Goal: Find specific page/section: Find specific page/section

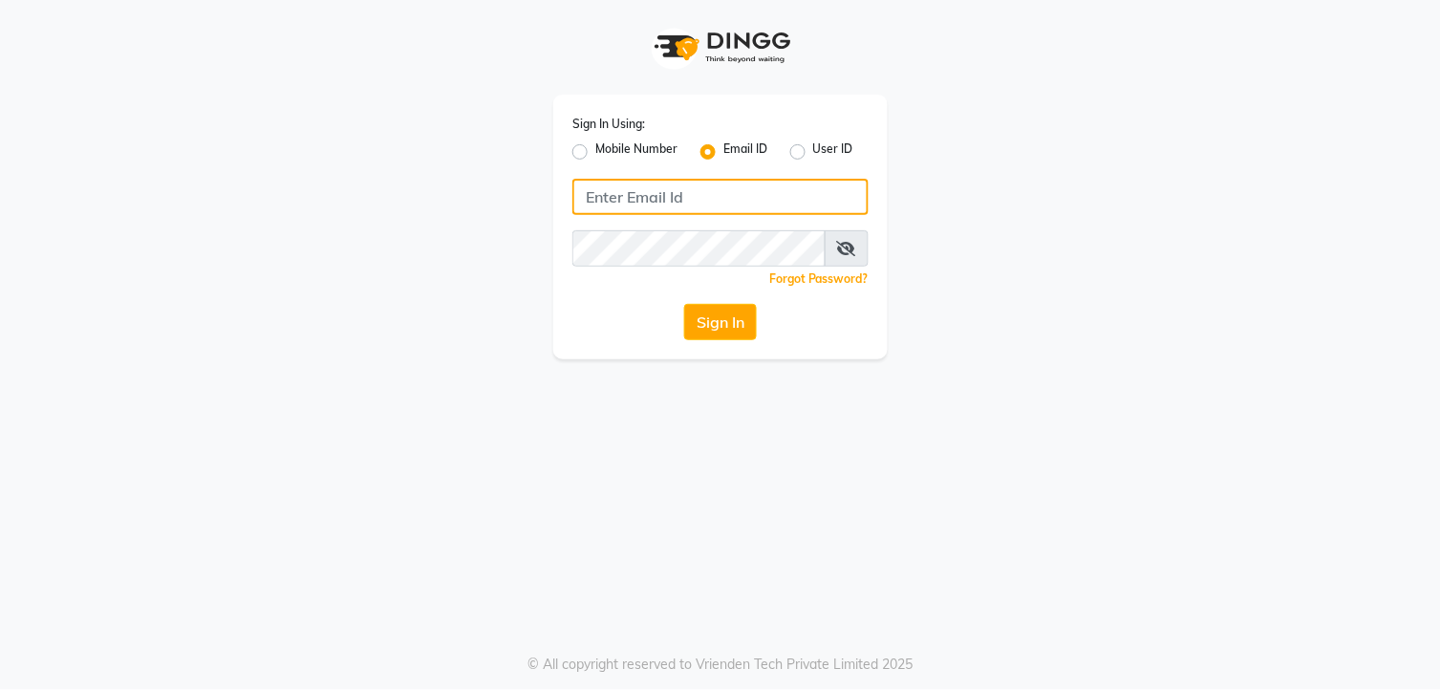
click at [684, 196] on input "Username" at bounding box center [720, 197] width 296 height 36
type input "7720066066"
click at [661, 243] on div "Sign In Using: Mobile Number Email ID User ID 7720066066 Remember me Forgot Pas…" at bounding box center [720, 227] width 334 height 265
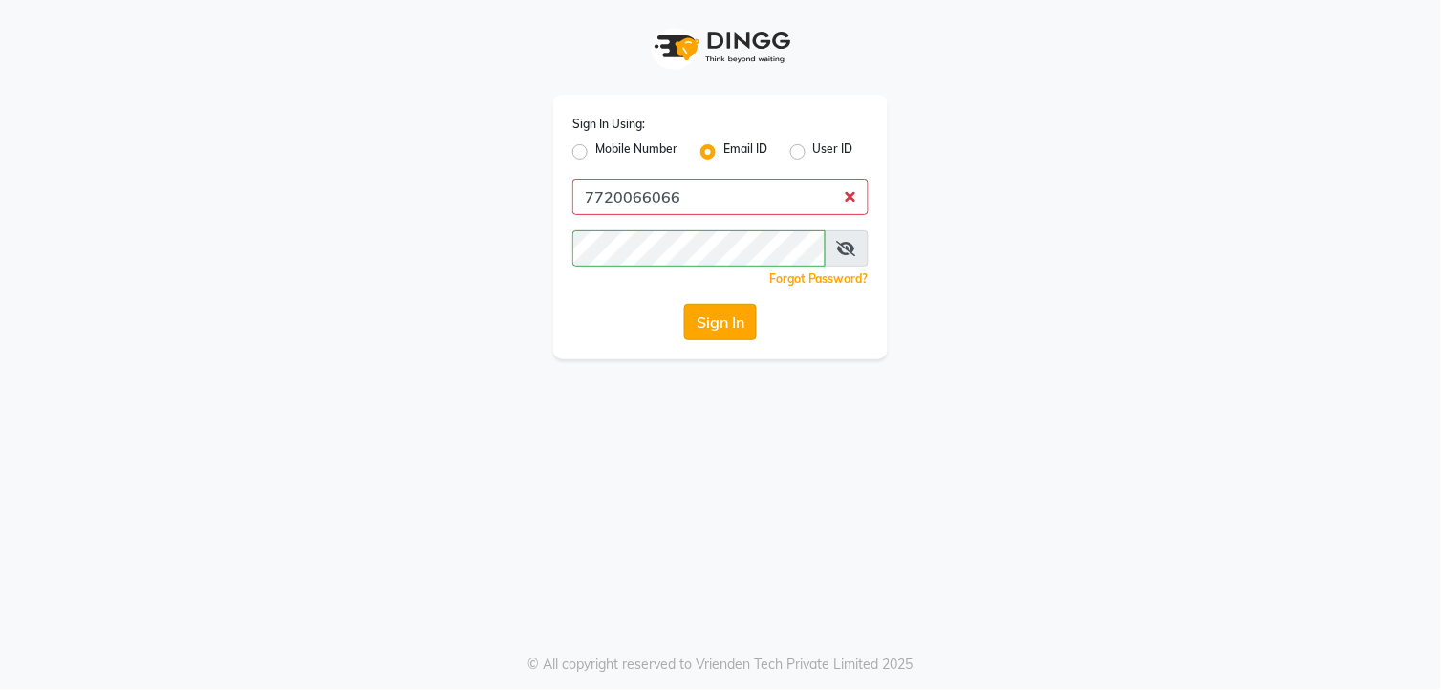
click at [732, 317] on button "Sign In" at bounding box center [720, 322] width 73 height 36
click at [850, 198] on input "7720066066" at bounding box center [720, 197] width 296 height 36
drag, startPoint x: 850, startPoint y: 198, endPoint x: 742, endPoint y: 203, distance: 108.1
click at [742, 203] on input "7720066066" at bounding box center [720, 197] width 296 height 36
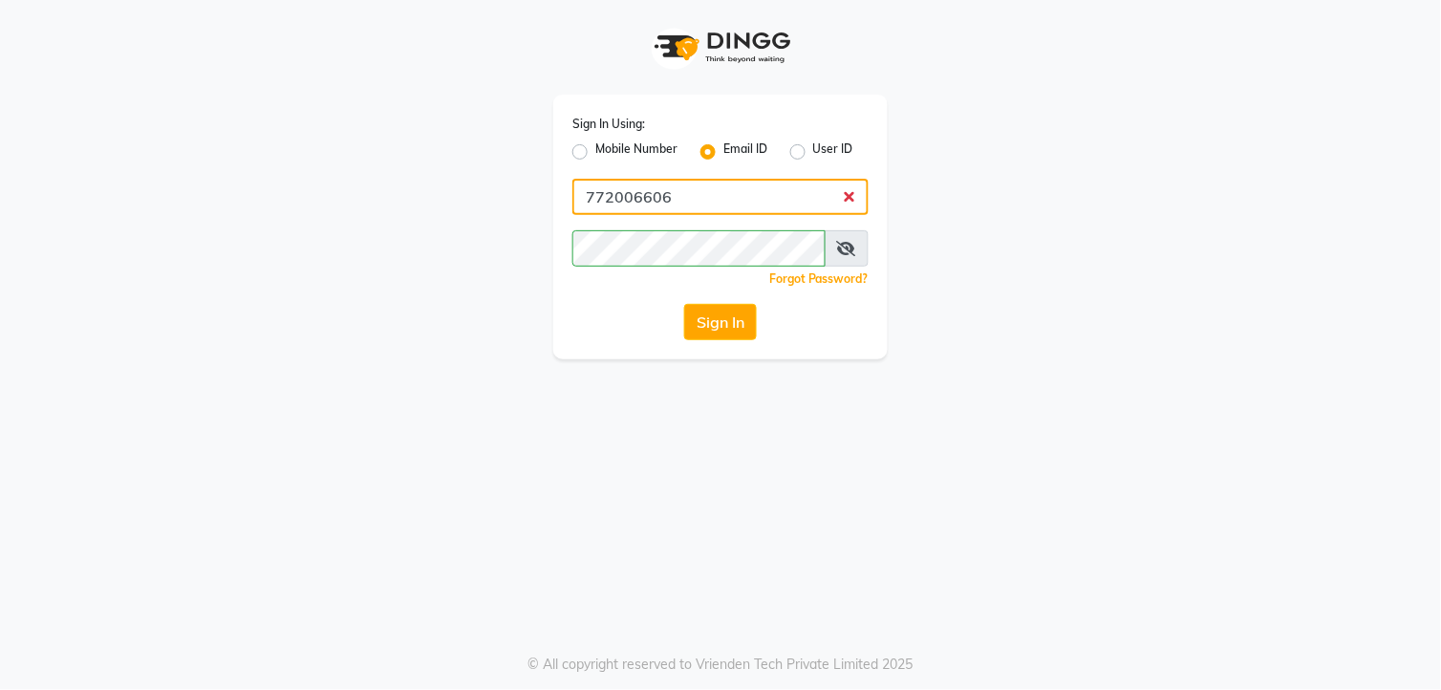
type input "7720066066"
click at [704, 312] on button "Sign In" at bounding box center [720, 322] width 73 height 36
click at [703, 311] on button "Sign In" at bounding box center [720, 322] width 73 height 36
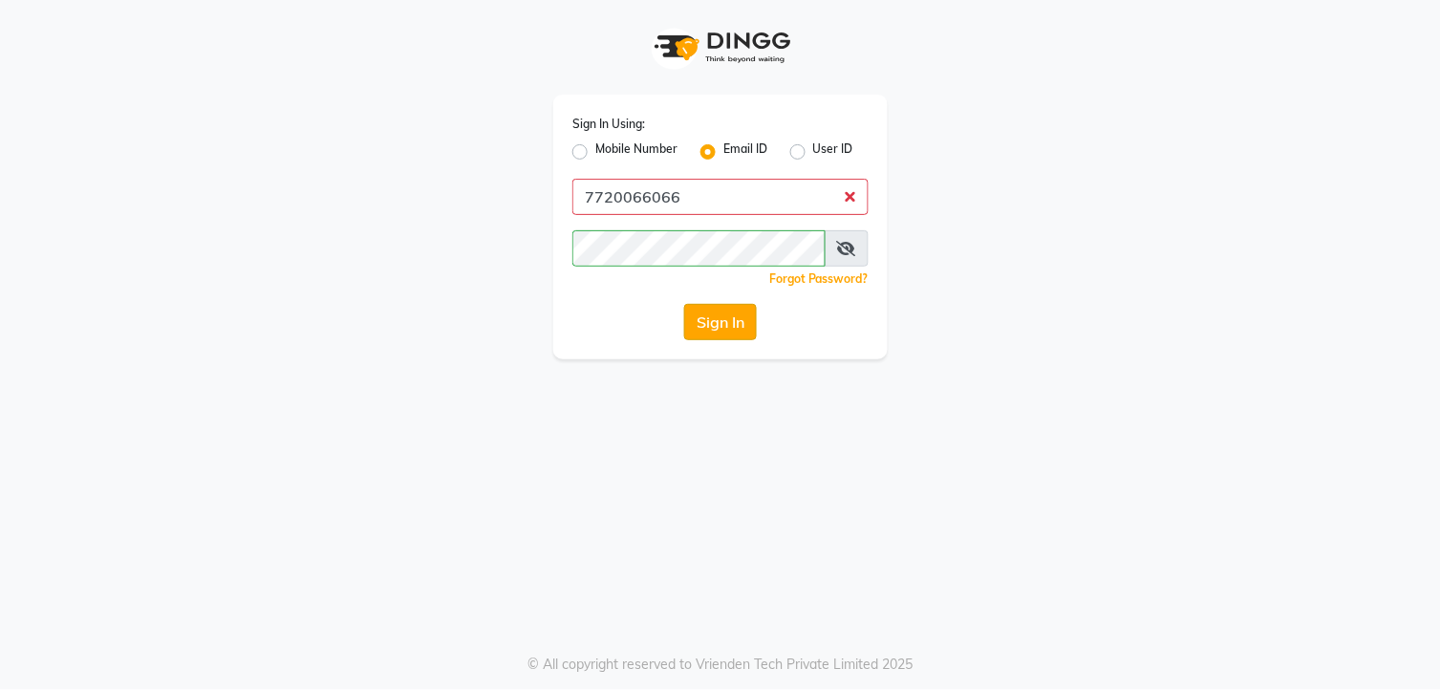
click at [703, 311] on button "Sign In" at bounding box center [720, 322] width 73 height 36
drag, startPoint x: 703, startPoint y: 311, endPoint x: 712, endPoint y: 334, distance: 24.5
click at [712, 334] on button "Sign In" at bounding box center [720, 322] width 73 height 36
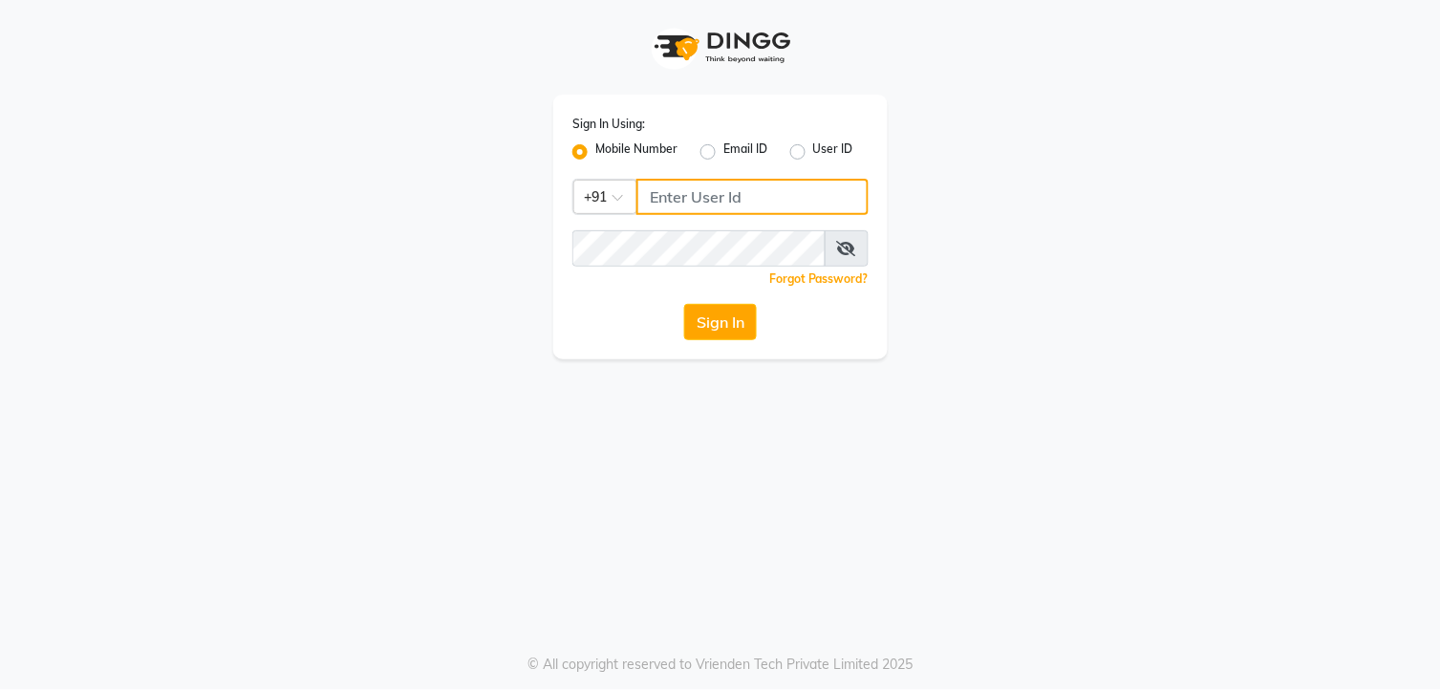
click at [664, 191] on input "Username" at bounding box center [752, 197] width 232 height 36
type input "7720066066"
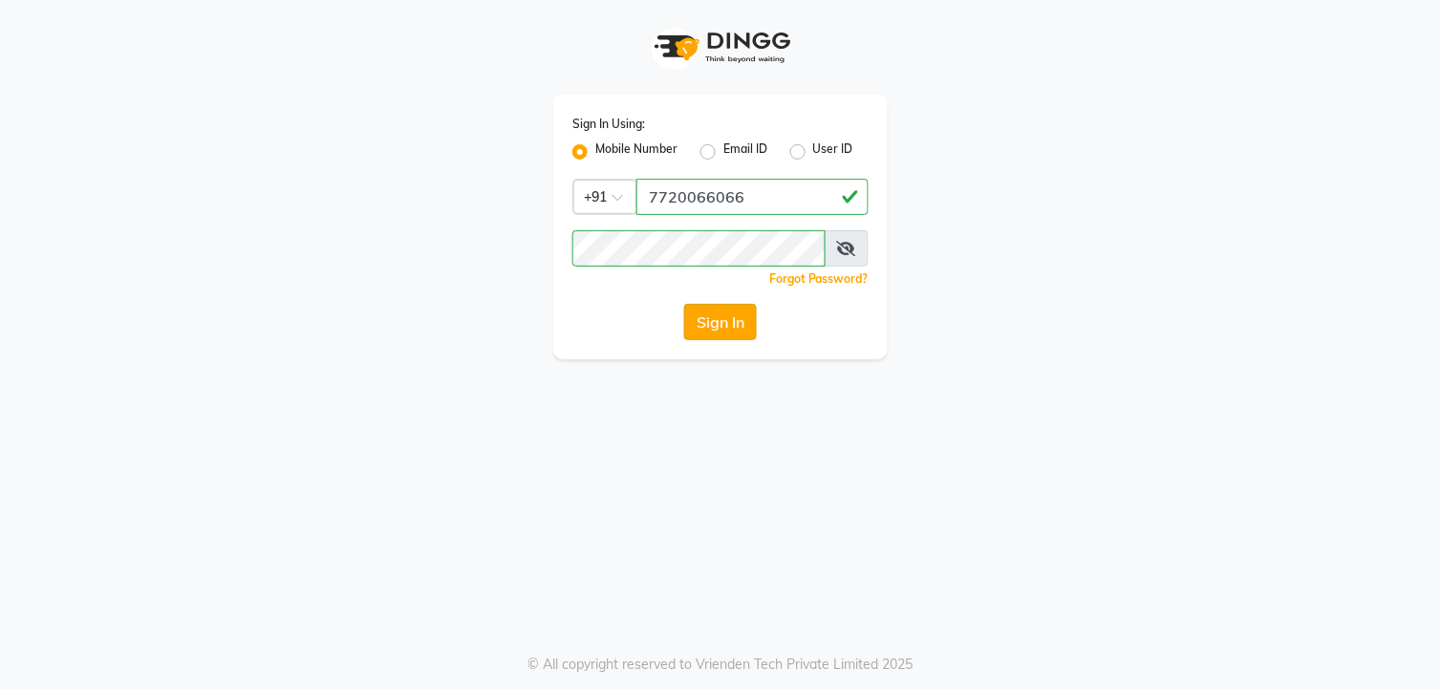
click at [753, 328] on button "Sign In" at bounding box center [720, 322] width 73 height 36
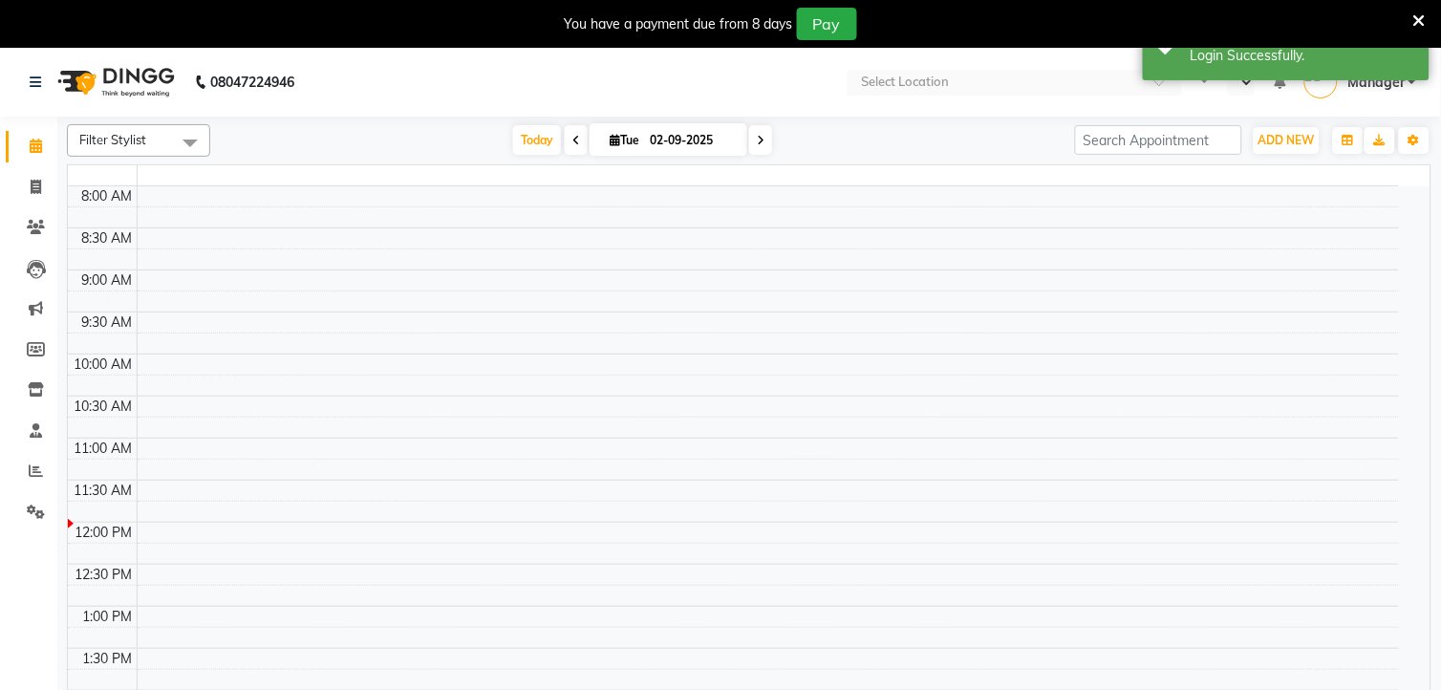
select select "en"
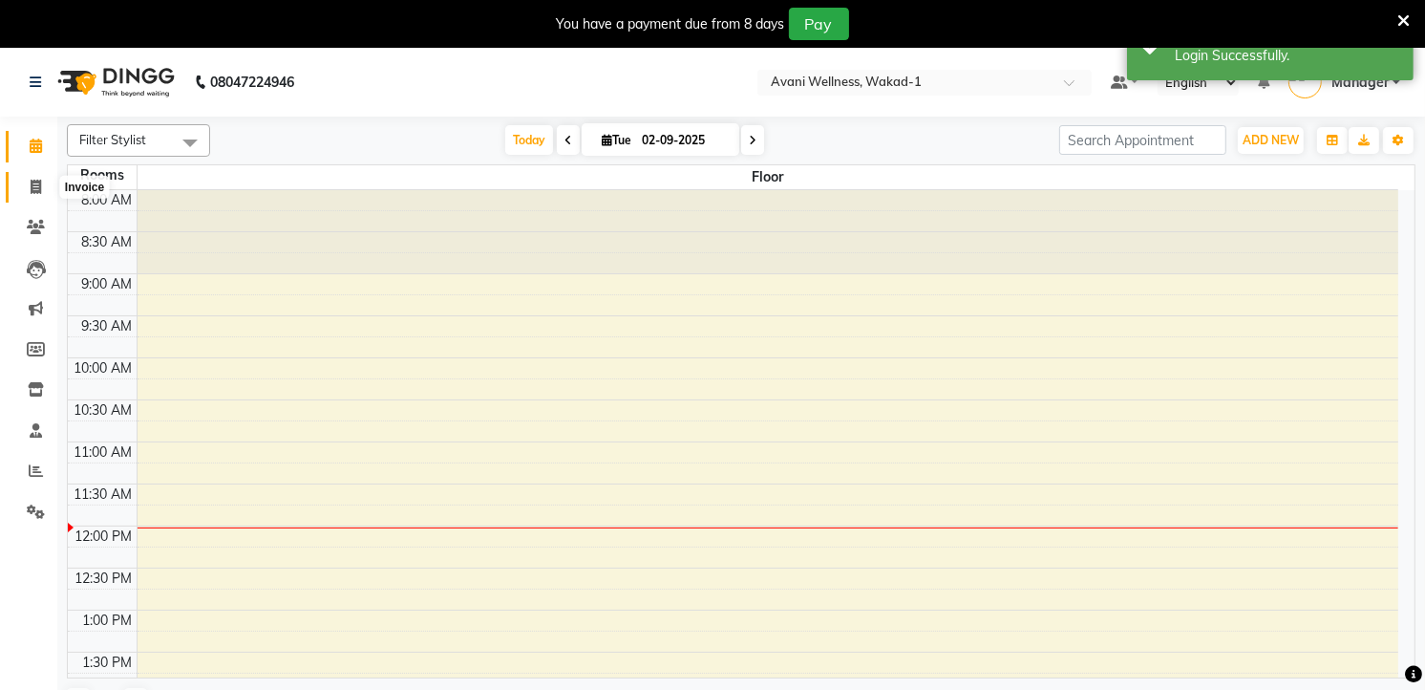
click at [39, 186] on icon at bounding box center [36, 187] width 11 height 14
select select "service"
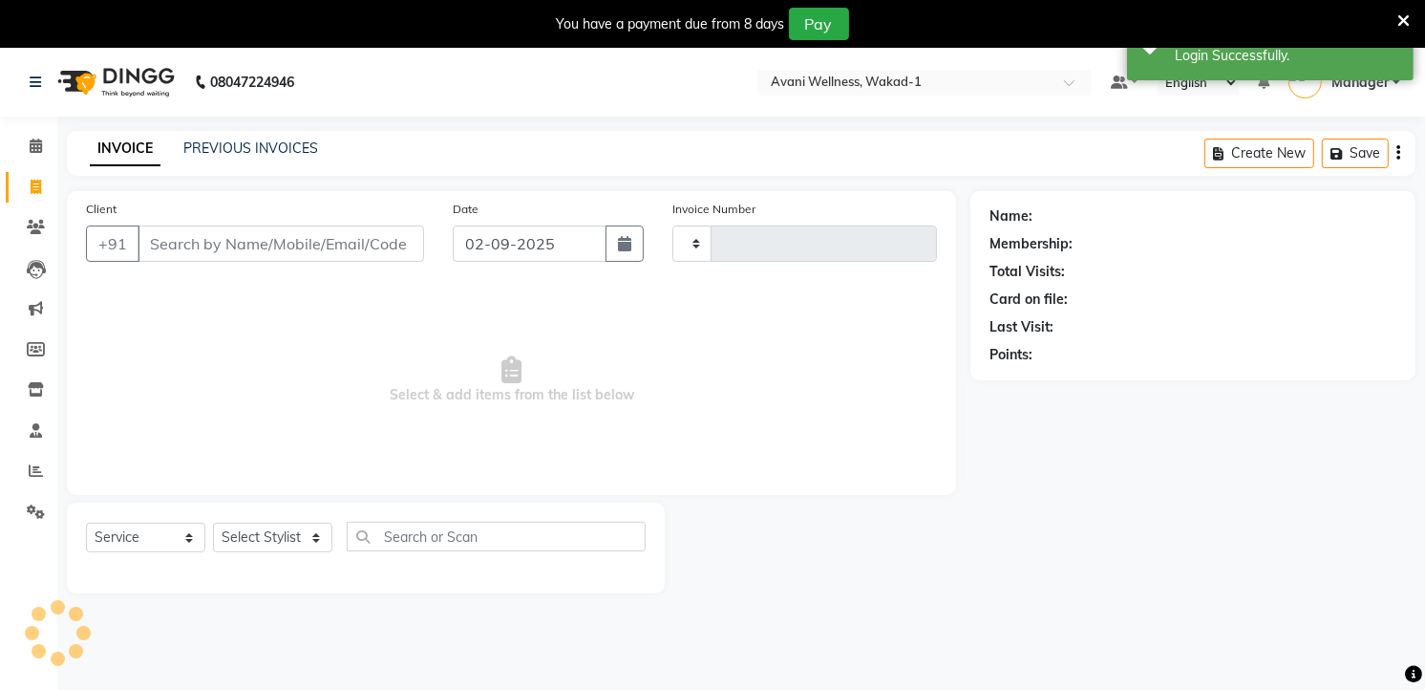
type input "5840"
select select "4822"
click at [36, 234] on icon at bounding box center [36, 227] width 18 height 14
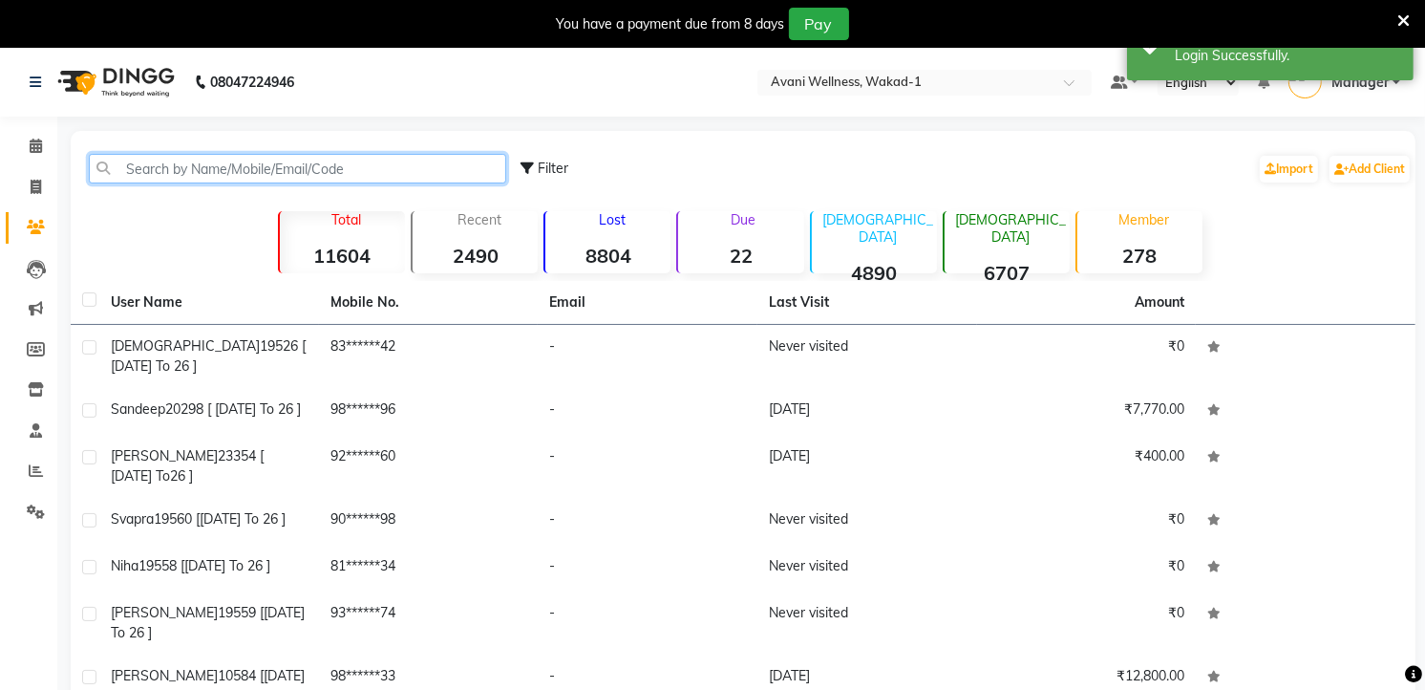
click at [210, 168] on input "text" at bounding box center [297, 169] width 417 height 30
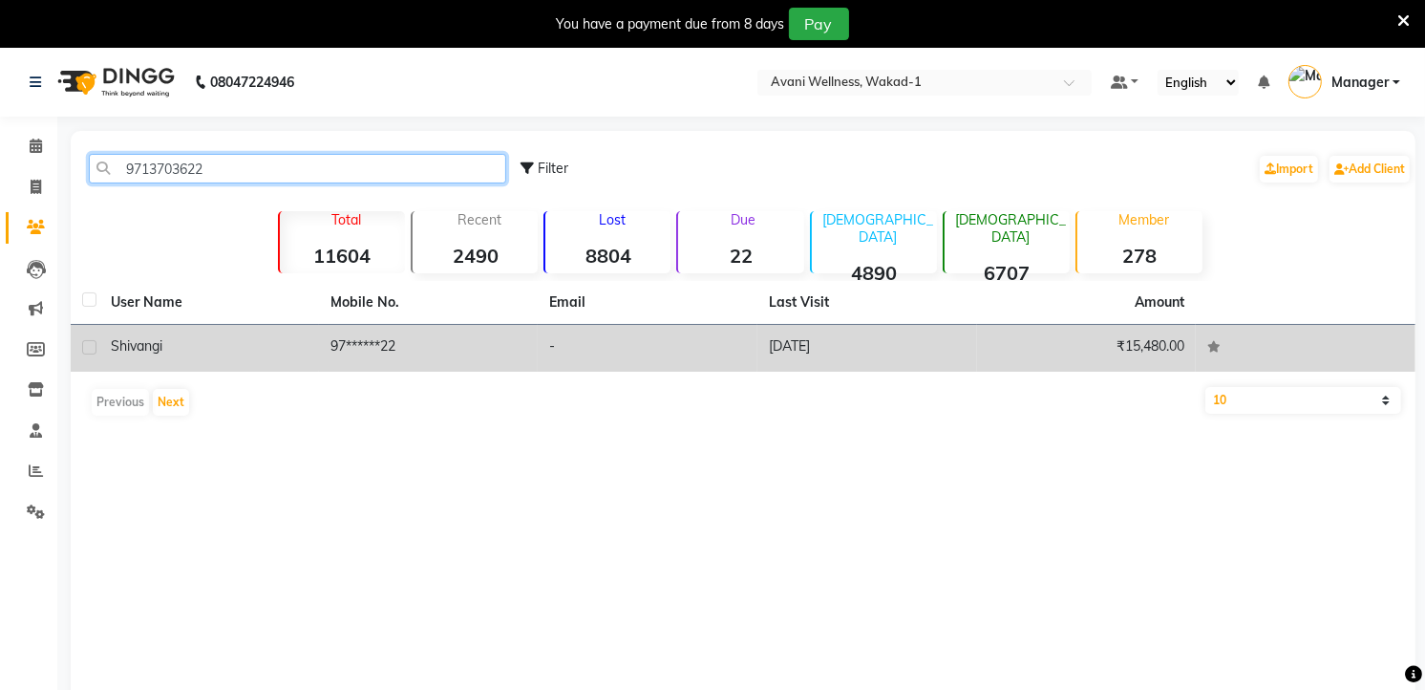
type input "9713703622"
click at [165, 336] on div "Shivangi" at bounding box center [209, 346] width 197 height 20
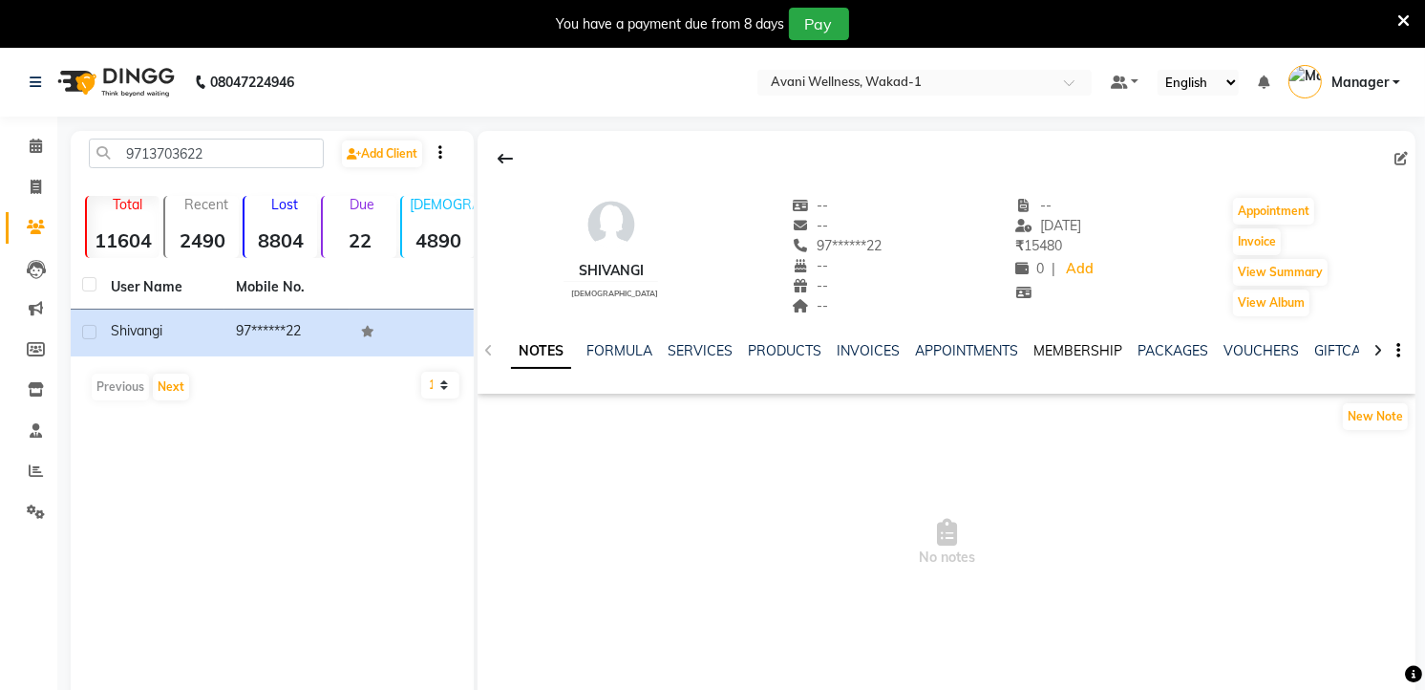
click at [1058, 346] on link "MEMBERSHIP" at bounding box center [1078, 350] width 89 height 17
